Goal: Information Seeking & Learning: Learn about a topic

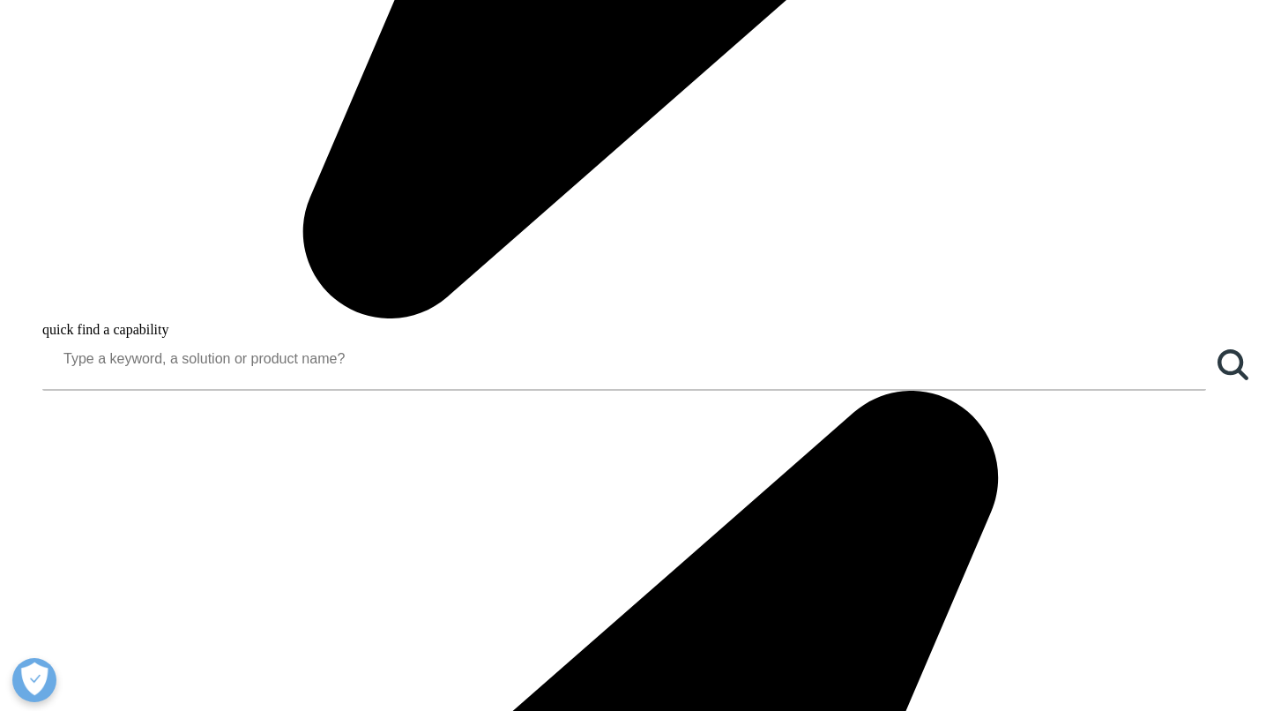
scroll to position [1411, 0]
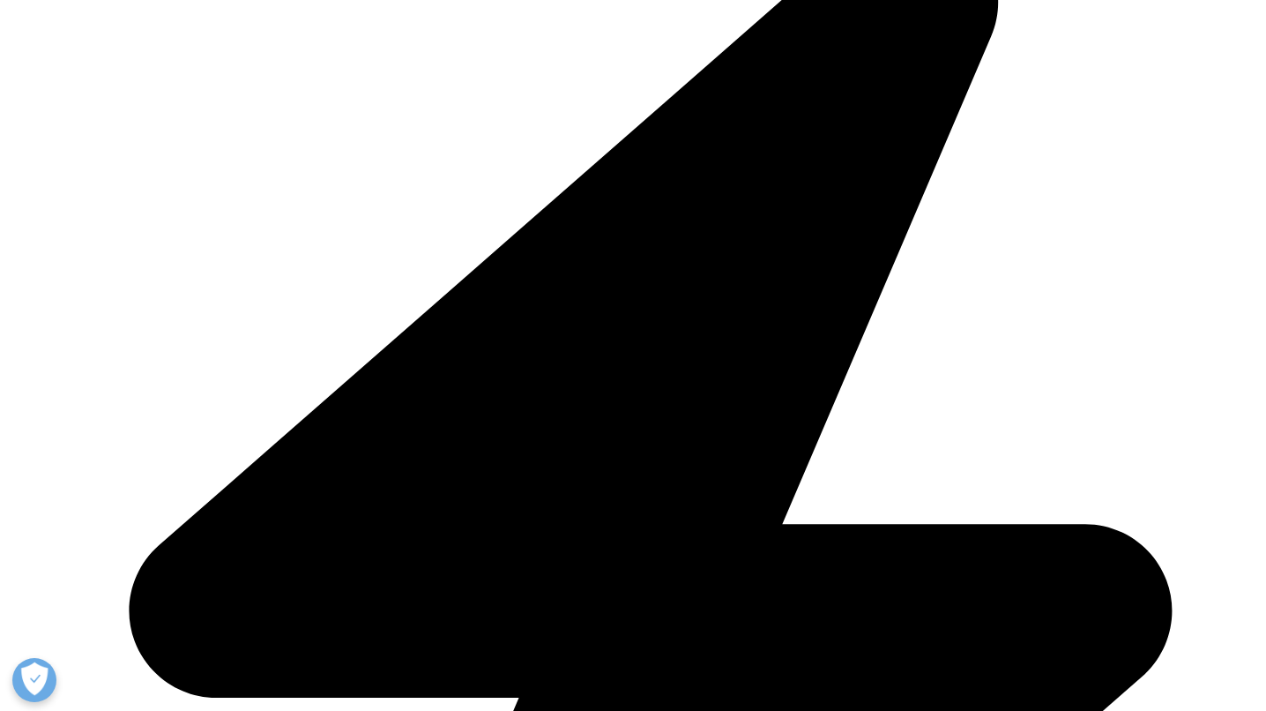
scroll to position [265, 0]
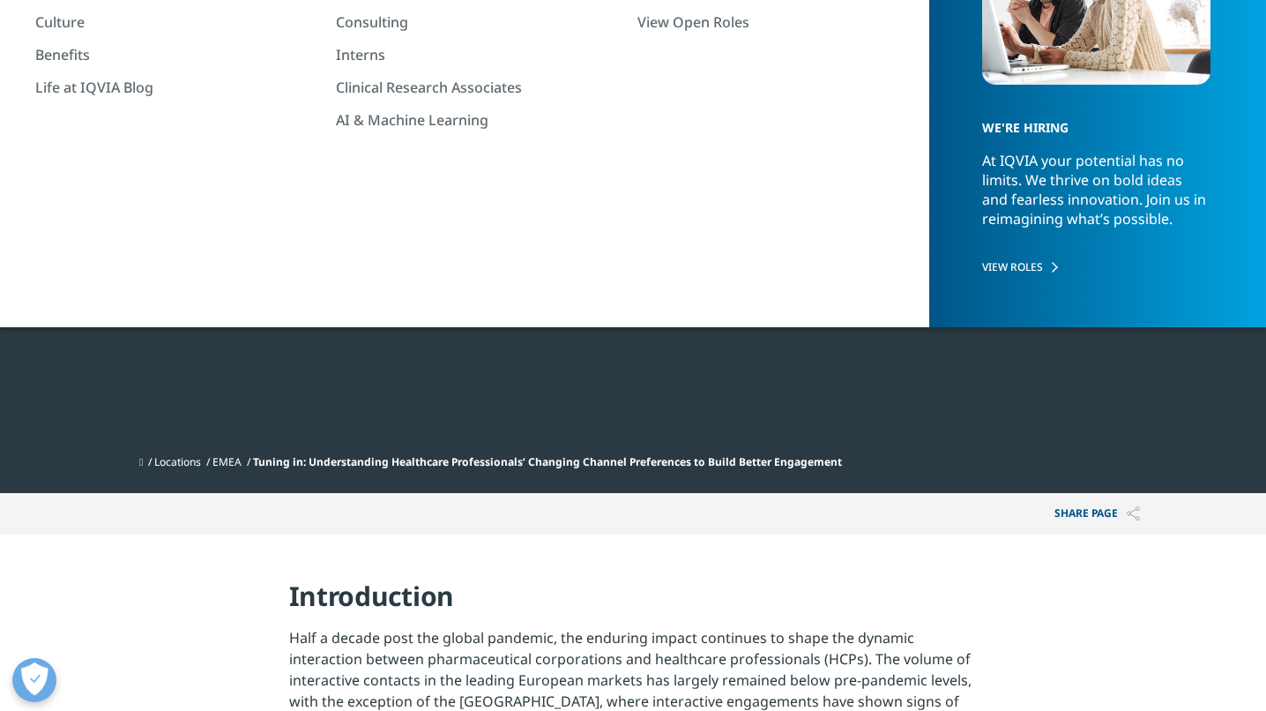
scroll to position [0, 0]
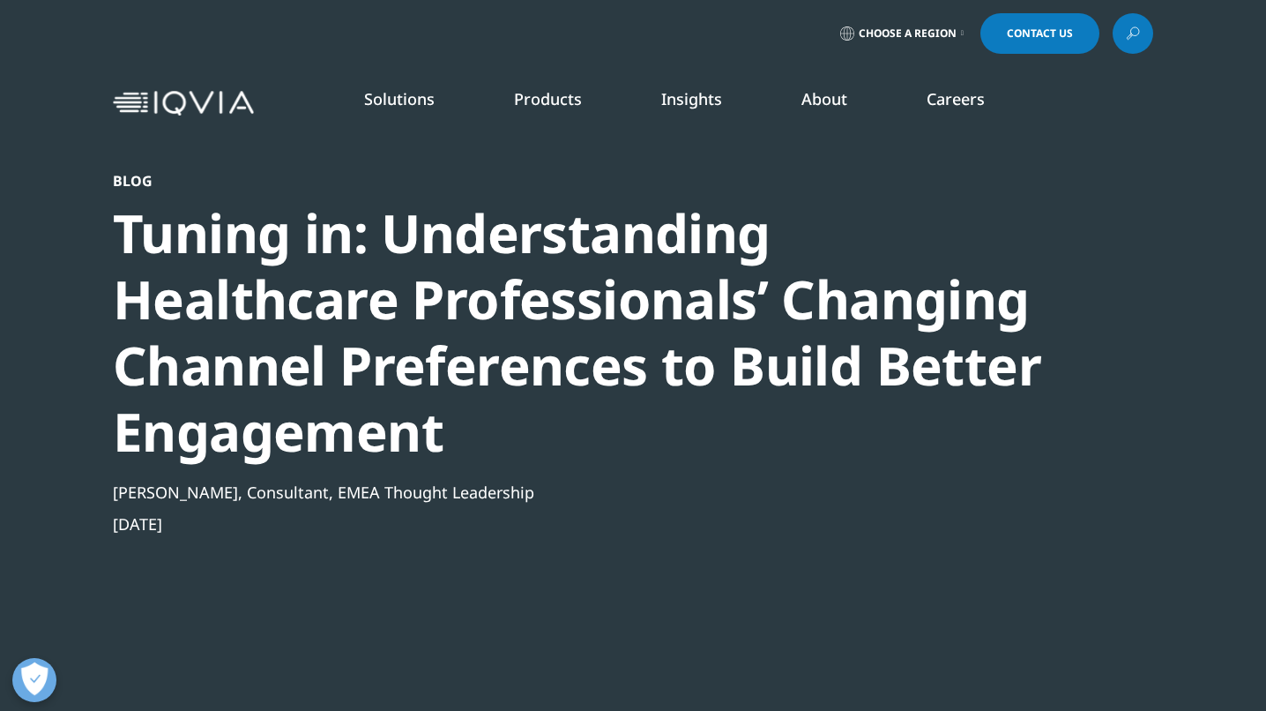
click at [283, 244] on div "Tuning in: Understanding Healthcare Professionals’ Changing Channel Preferences…" at bounding box center [585, 332] width 945 height 265
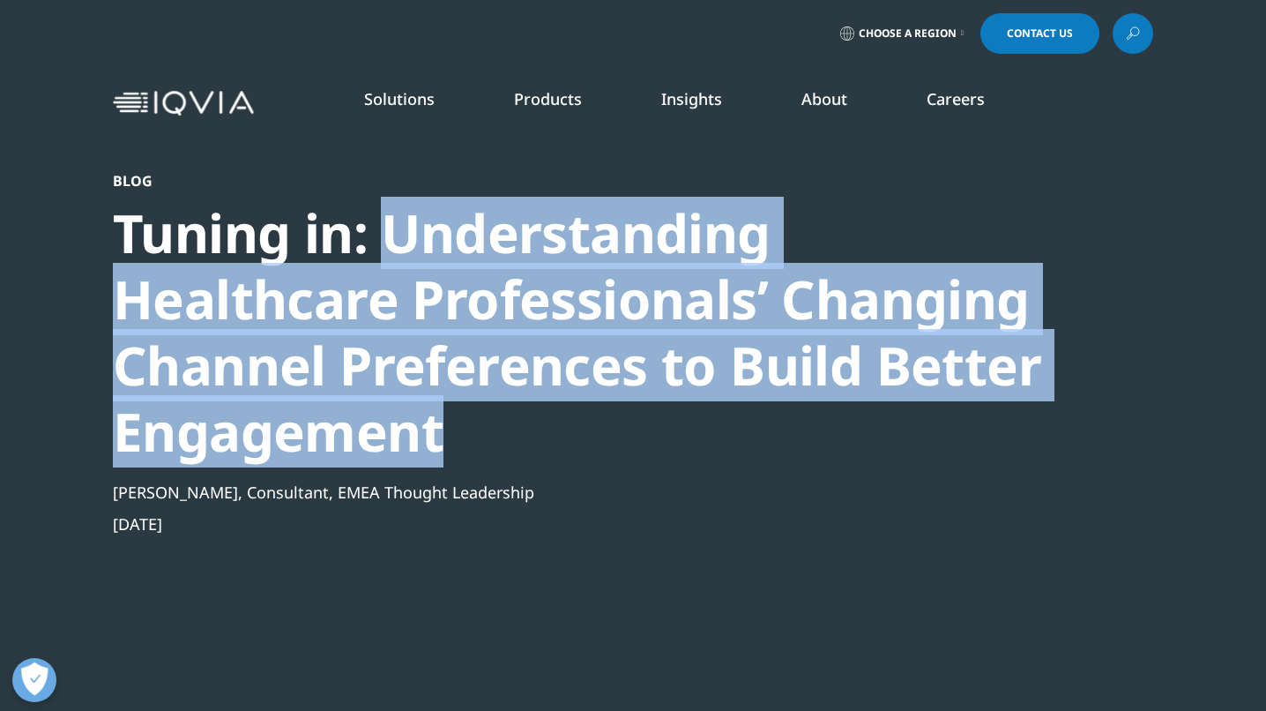
drag, startPoint x: 392, startPoint y: 231, endPoint x: 566, endPoint y: 453, distance: 282.0
click at [566, 453] on div "Tuning in: Understanding Healthcare Professionals’ Changing Channel Preferences…" at bounding box center [585, 332] width 945 height 265
copy div "Understanding Healthcare Professionals’ Changing Channel Preferences to Build B…"
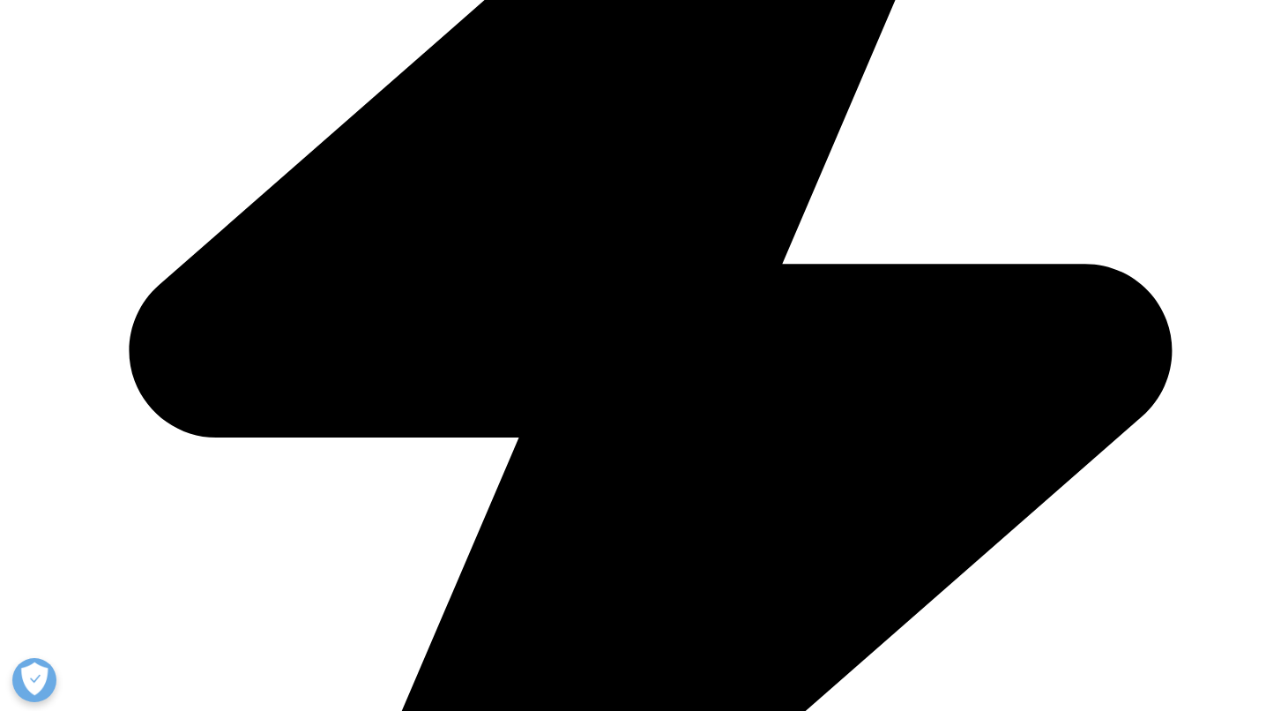
scroll to position [1301, 0]
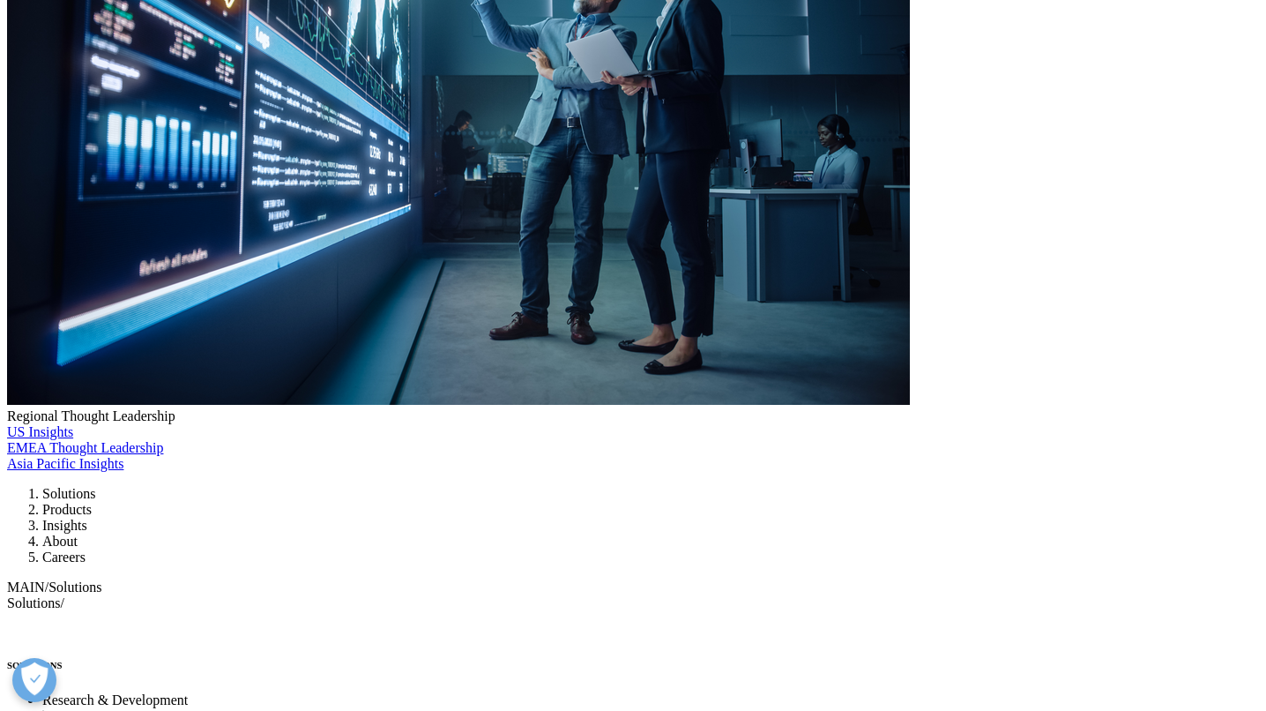
scroll to position [8119, 0]
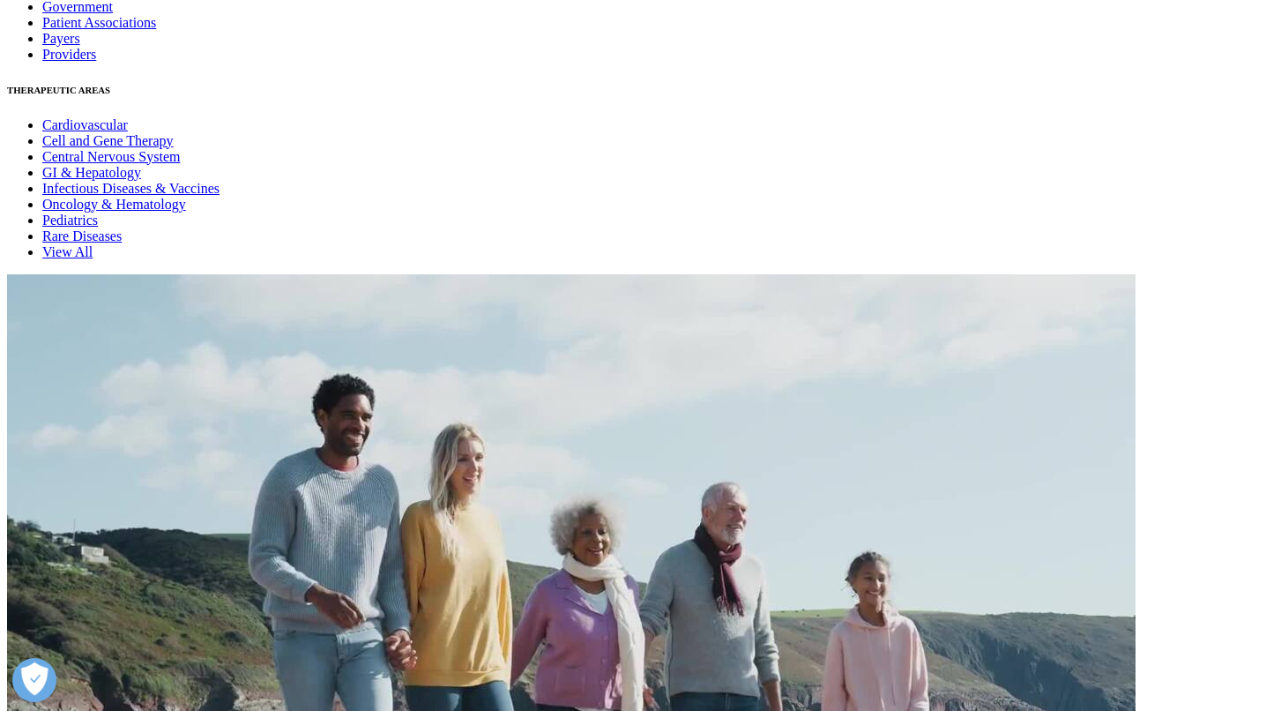
scroll to position [10465, 0]
